Goal: Information Seeking & Learning: Learn about a topic

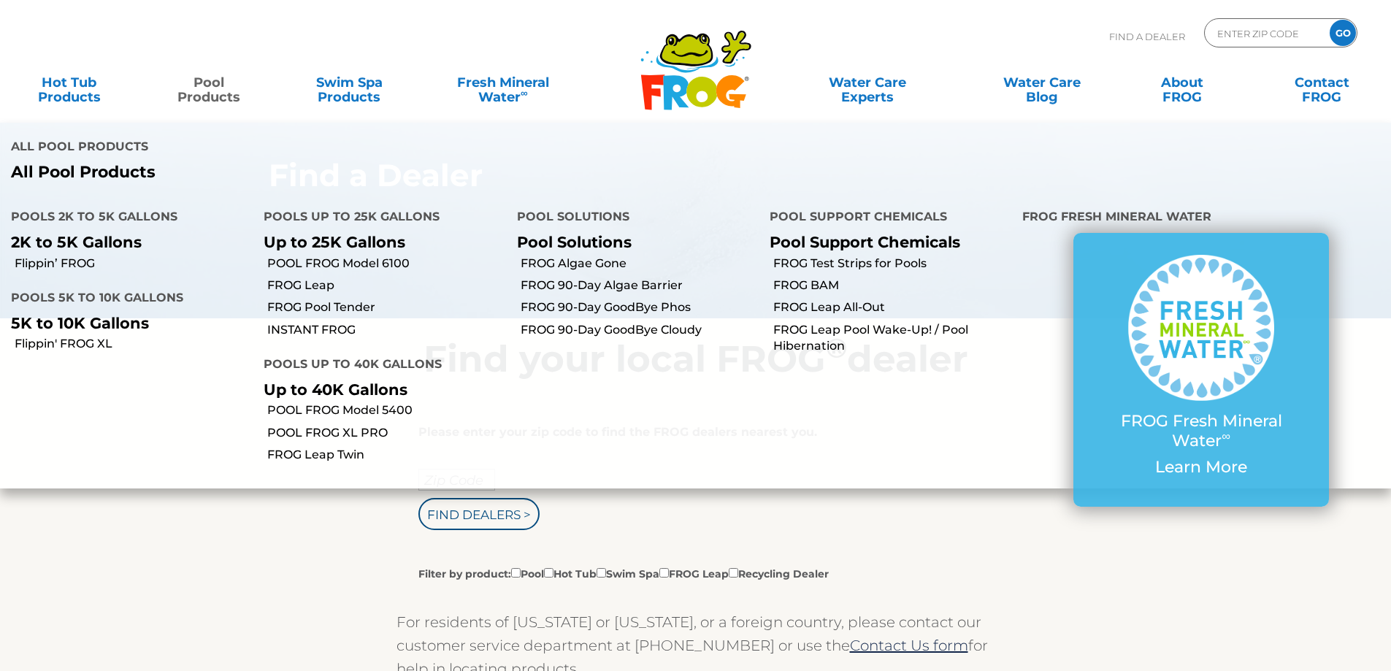
click at [206, 88] on link "Pool Products" at bounding box center [209, 82] width 109 height 29
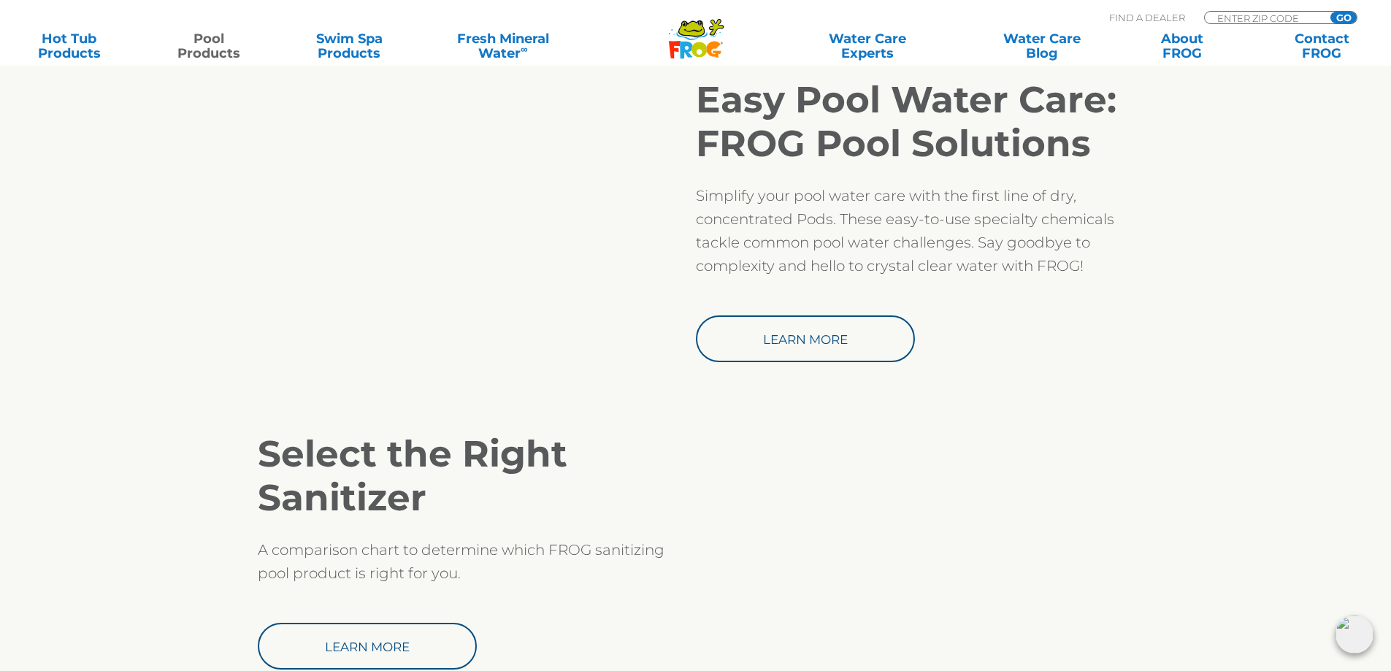
scroll to position [1314, 0]
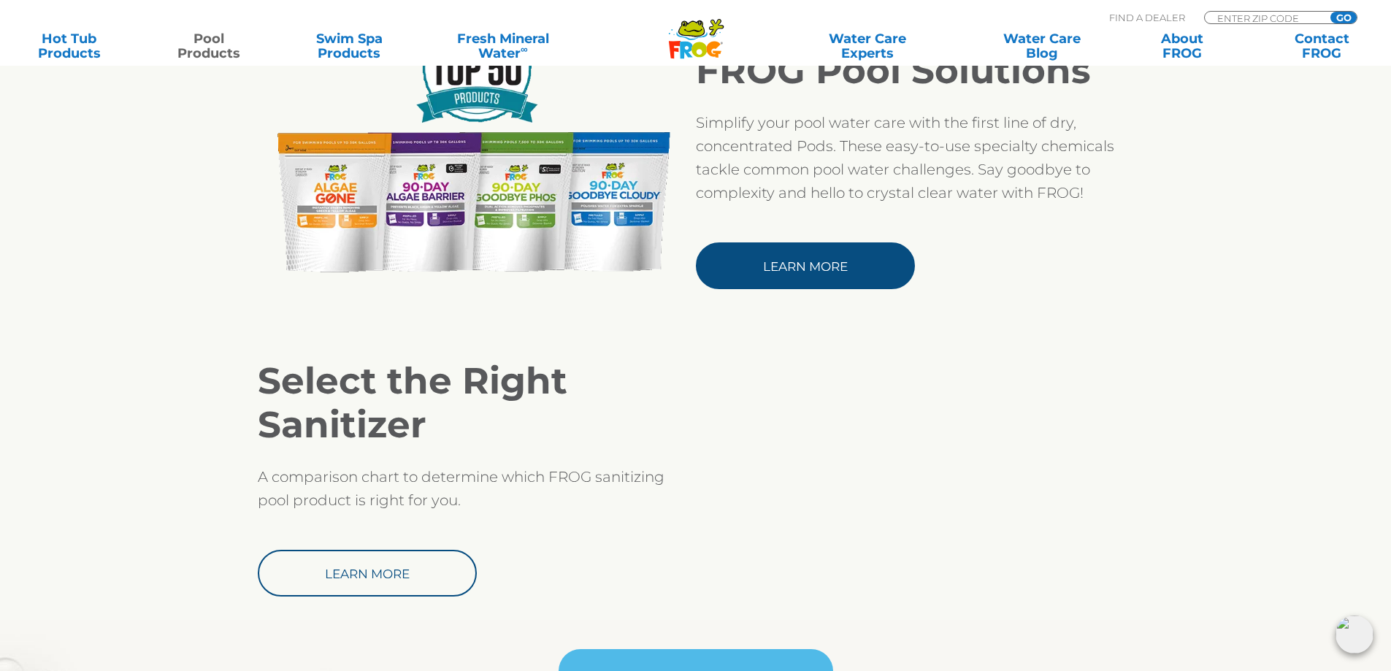
click at [818, 263] on link "Learn More" at bounding box center [805, 265] width 219 height 47
